Goal: Find contact information: Find contact information

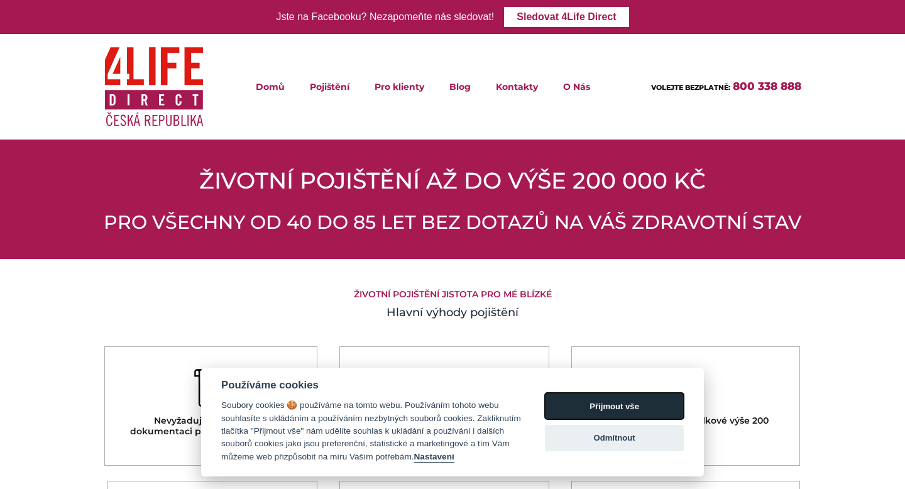
click at [634, 393] on button "Přijmout vše" at bounding box center [614, 406] width 139 height 26
checkbox input "true"
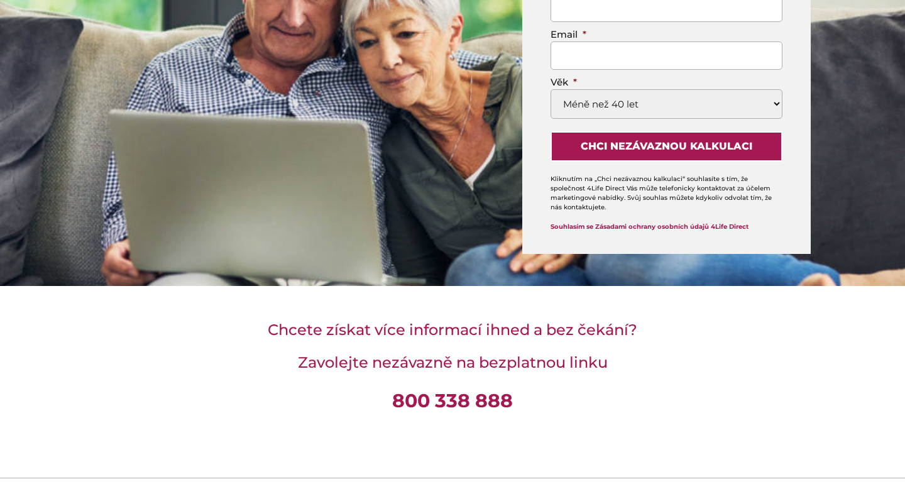
scroll to position [4449, 0]
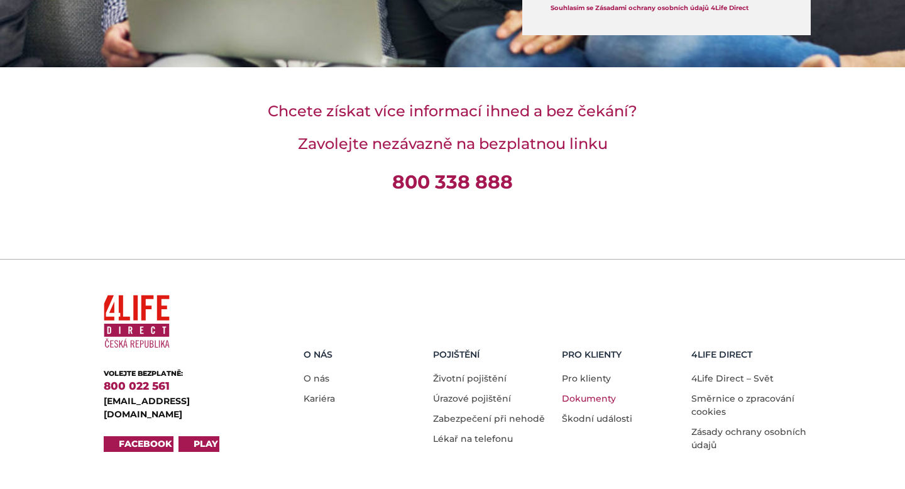
click at [594, 393] on link "Dokumenty" at bounding box center [589, 398] width 54 height 11
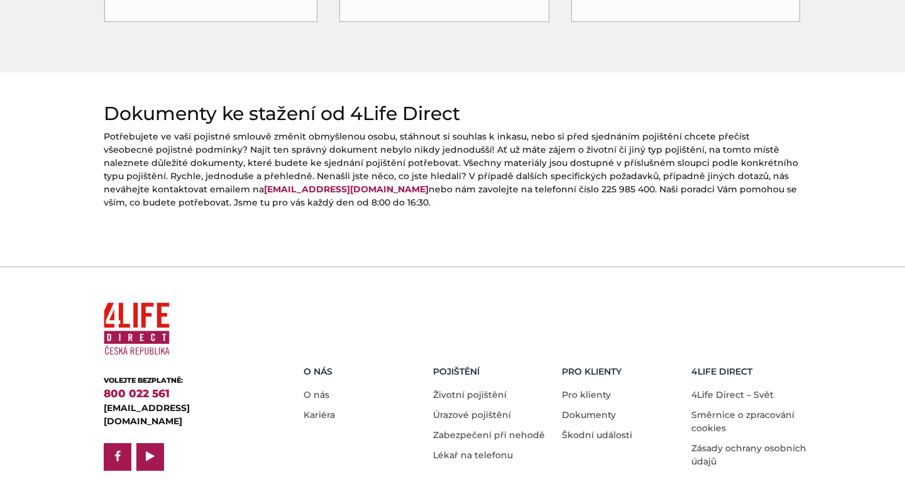
scroll to position [596, 0]
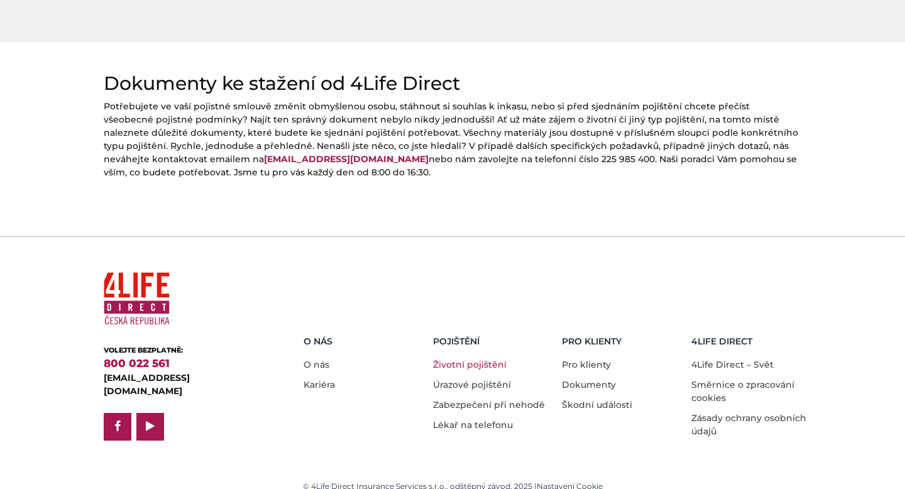
click at [450, 359] on link "Životní pojištění" at bounding box center [470, 364] width 74 height 11
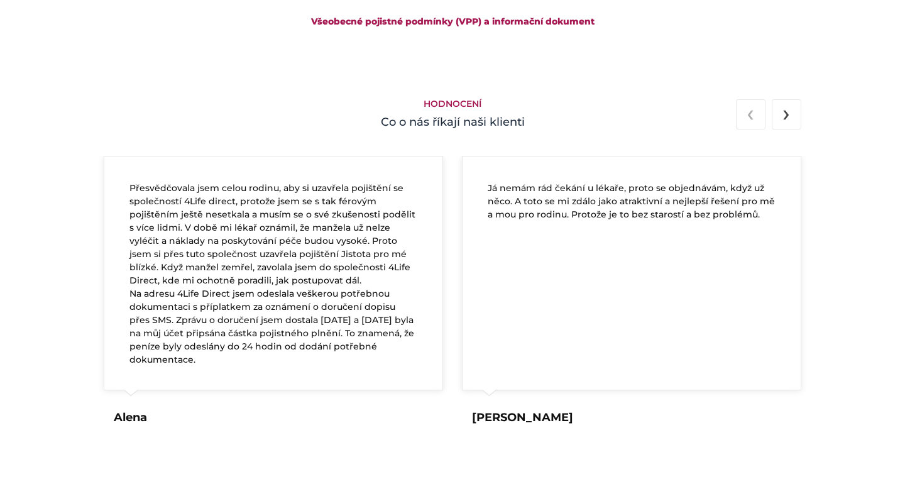
scroll to position [2475, 0]
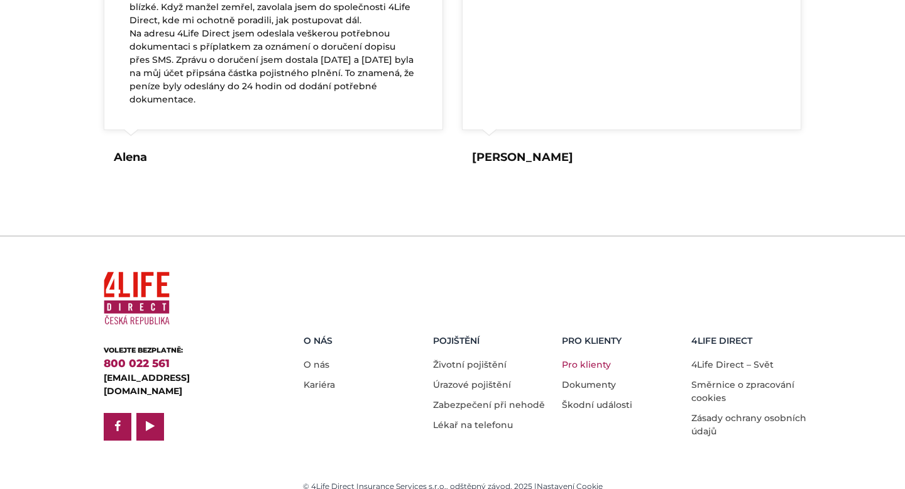
click at [586, 359] on link "Pro klienty" at bounding box center [586, 364] width 49 height 11
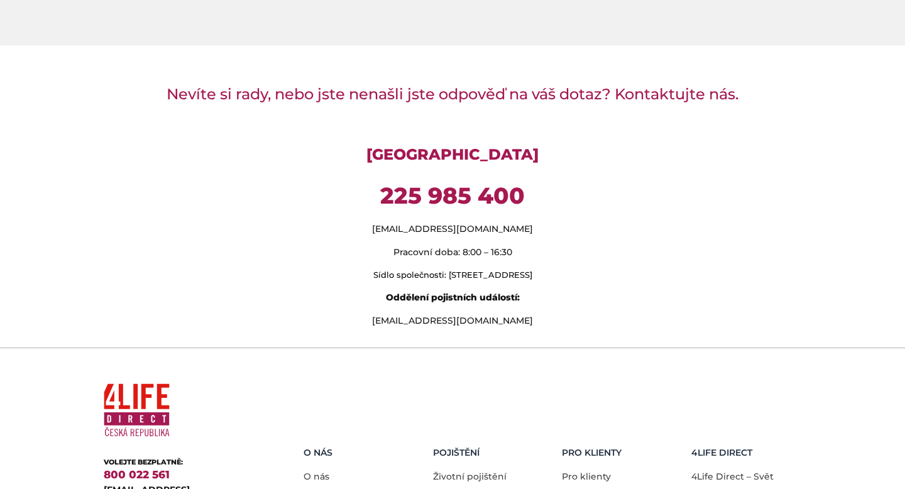
scroll to position [1097, 0]
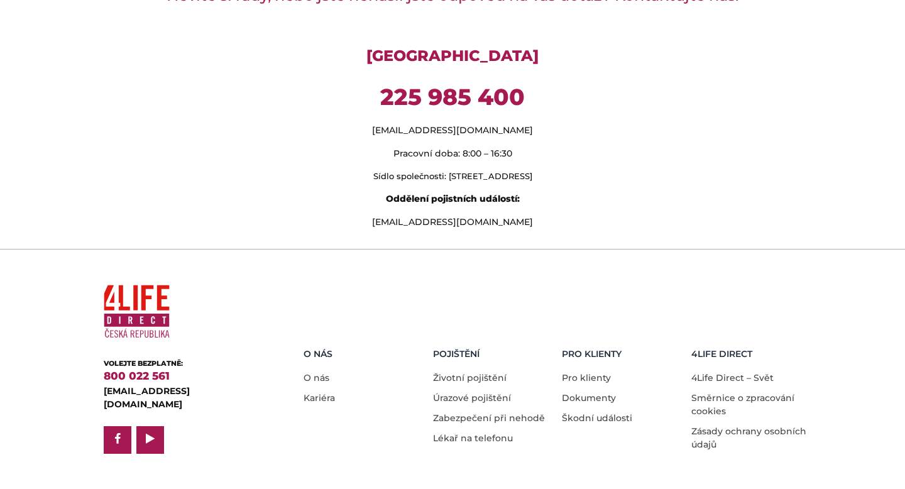
drag, startPoint x: 380, startPoint y: 163, endPoint x: 493, endPoint y: 161, distance: 113.1
click at [494, 170] on p "Sídlo společnosti: [STREET_ADDRESS]" at bounding box center [452, 176] width 697 height 13
drag, startPoint x: 531, startPoint y: 209, endPoint x: 464, endPoint y: 207, distance: 66.6
click at [464, 215] on p "[EMAIL_ADDRESS][DOMAIN_NAME]" at bounding box center [452, 221] width 697 height 13
click at [611, 192] on p "Oddělení pojistních událostí:" at bounding box center [452, 198] width 697 height 13
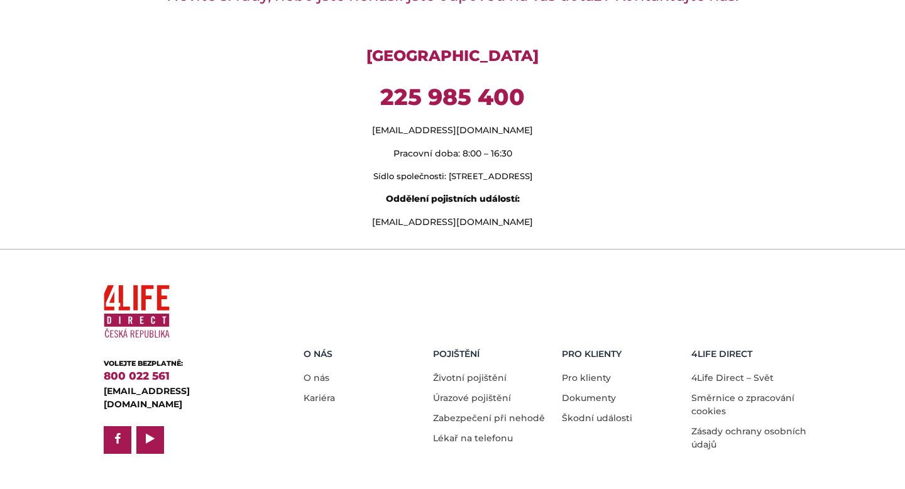
drag, startPoint x: 510, startPoint y: 208, endPoint x: 468, endPoint y: 210, distance: 41.5
click at [468, 215] on p "[EMAIL_ADDRESS][DOMAIN_NAME]" at bounding box center [452, 221] width 697 height 13
copy p "4lifedirect"
